Goal: Task Accomplishment & Management: Complete application form

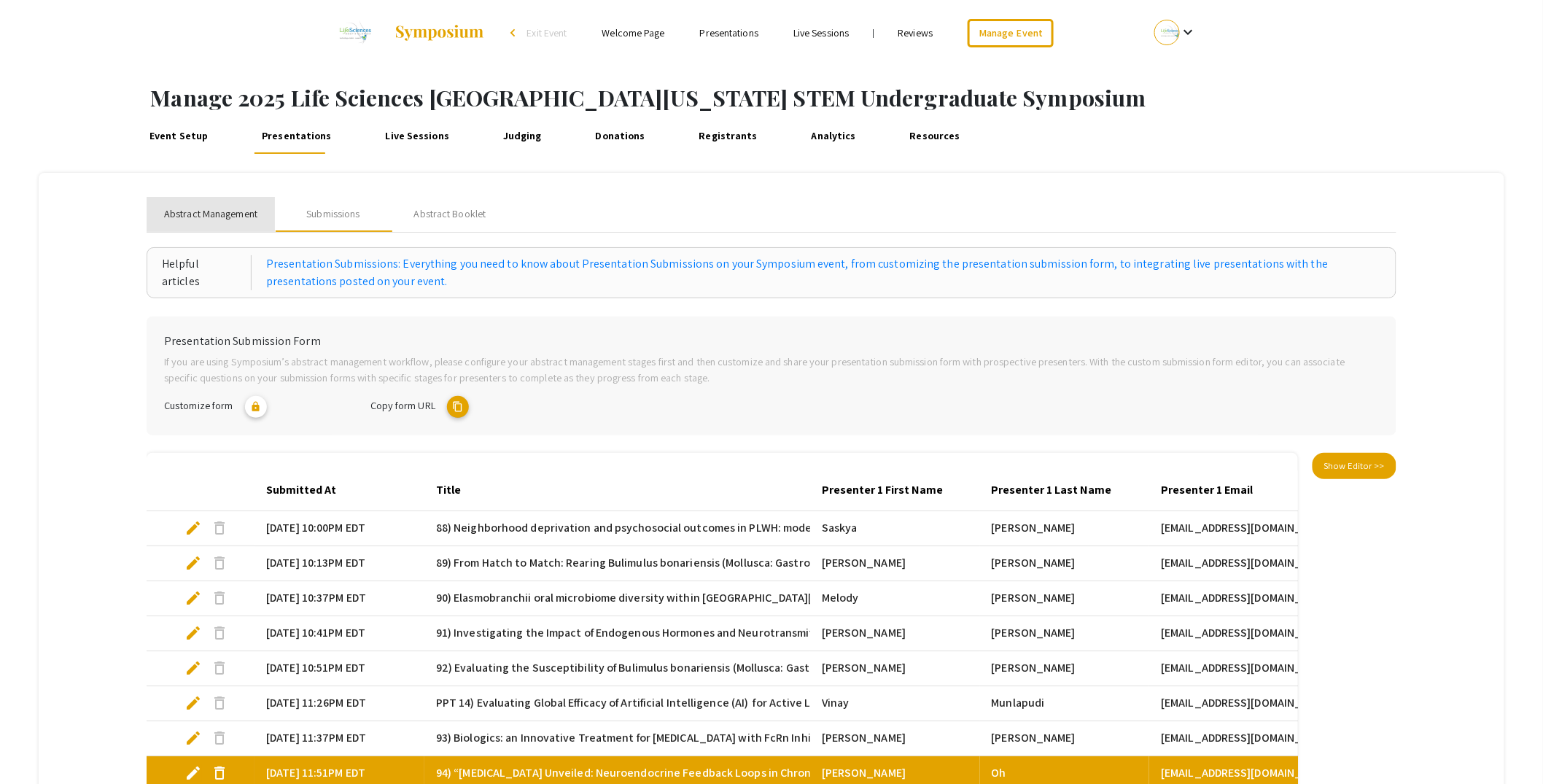
click at [218, 211] on span "Abstract Management" at bounding box center [210, 214] width 93 height 15
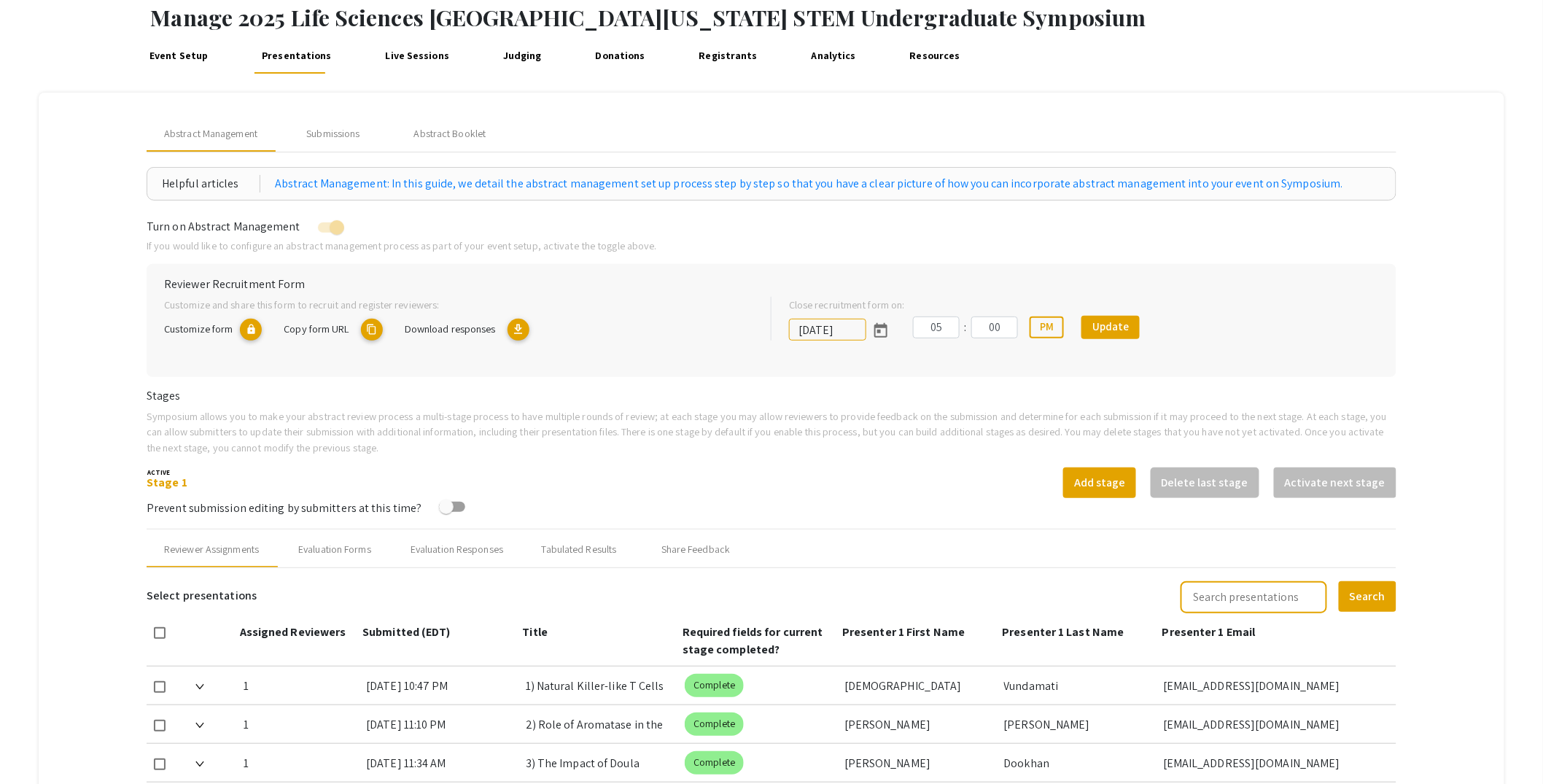
scroll to position [69, 0]
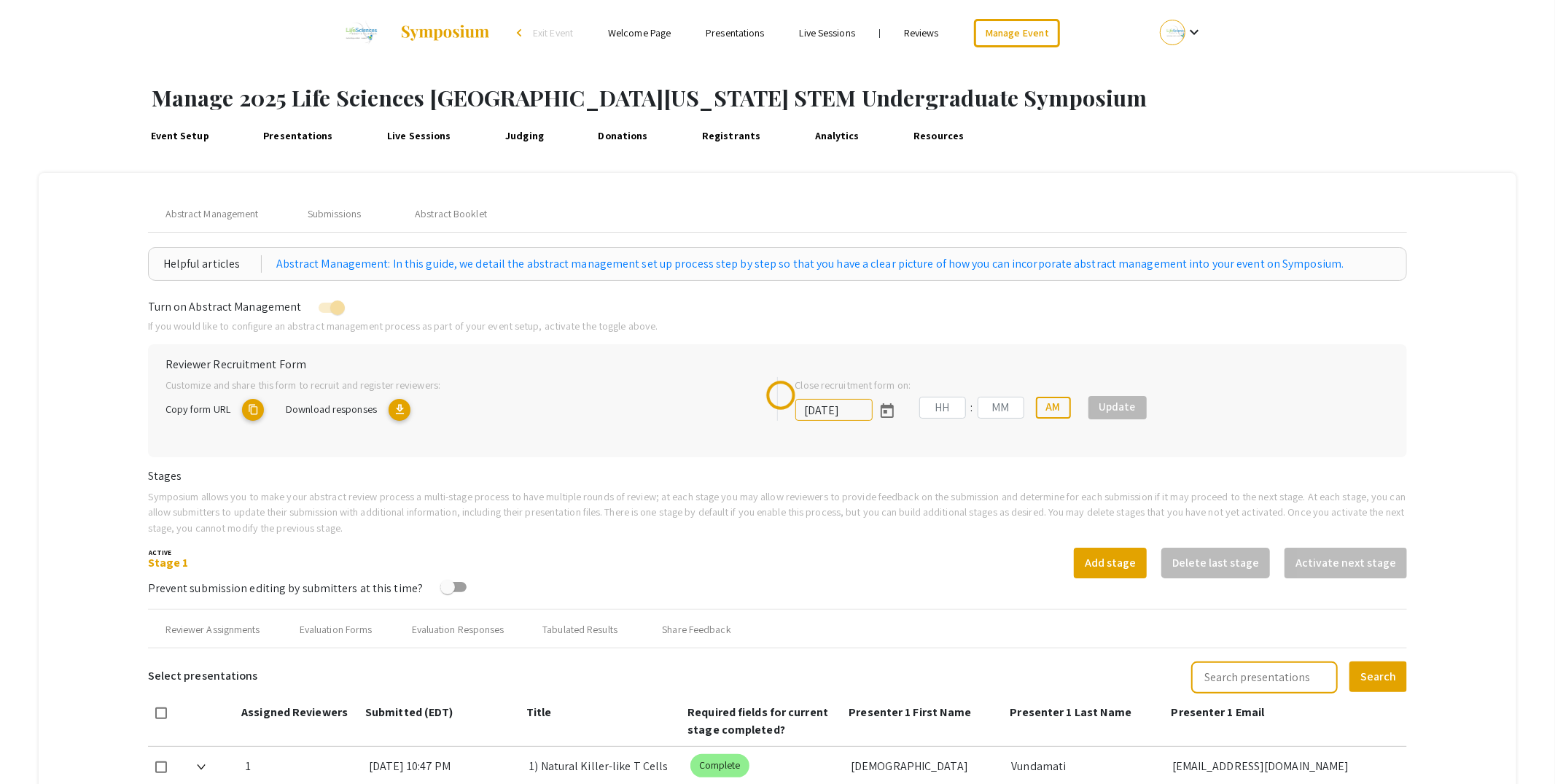
type input "[DATE]"
type input "05"
type input "00"
